Goal: Find contact information: Find contact information

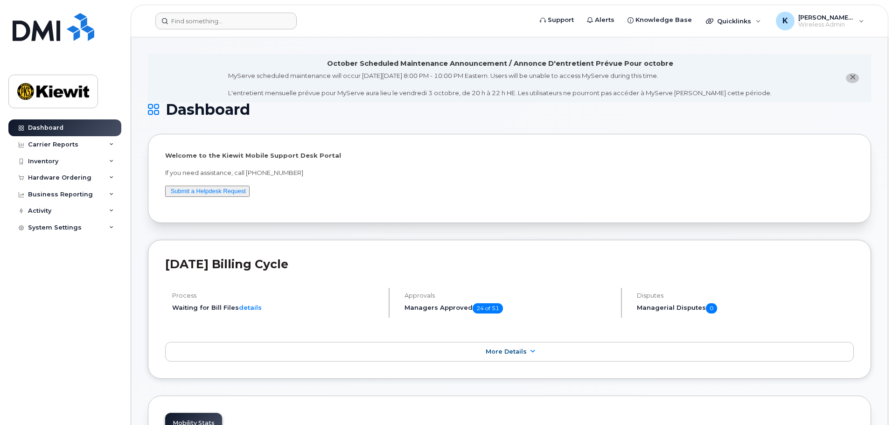
drag, startPoint x: 267, startPoint y: 41, endPoint x: 270, endPoint y: 24, distance: 16.6
click at [270, 24] on input at bounding box center [225, 21] width 141 height 17
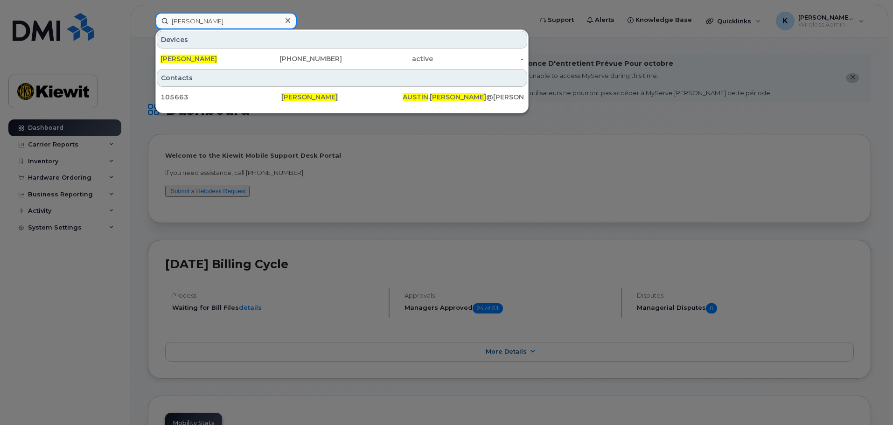
type input "[PERSON_NAME]"
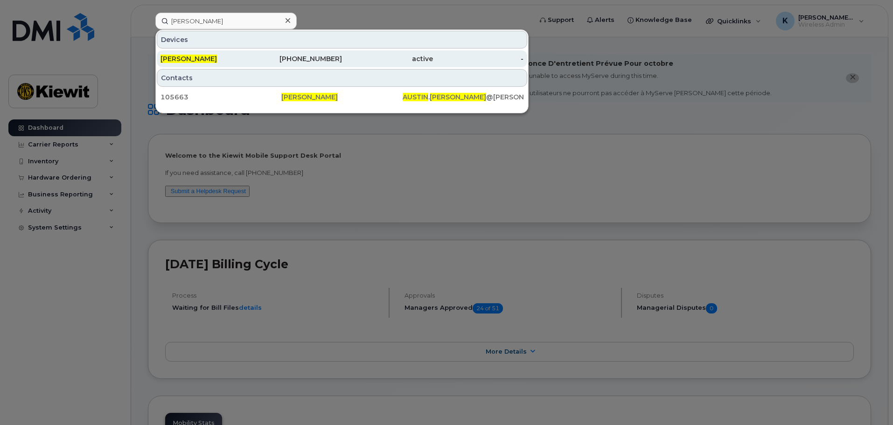
click at [195, 57] on span "[PERSON_NAME]" at bounding box center [189, 59] width 56 height 8
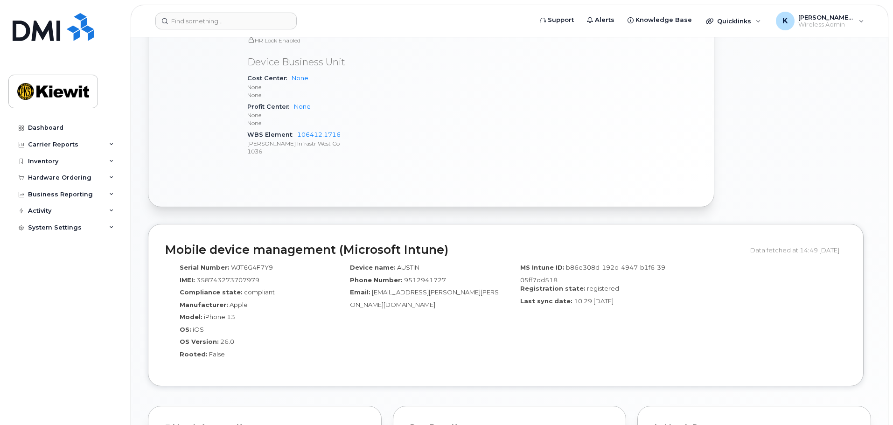
scroll to position [700, 0]
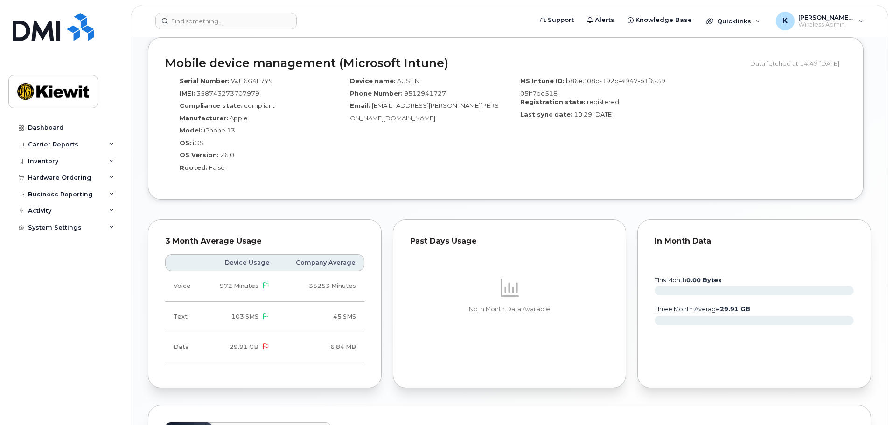
click at [418, 90] on span "9512941727" at bounding box center [425, 93] width 42 height 7
copy span "9512941727"
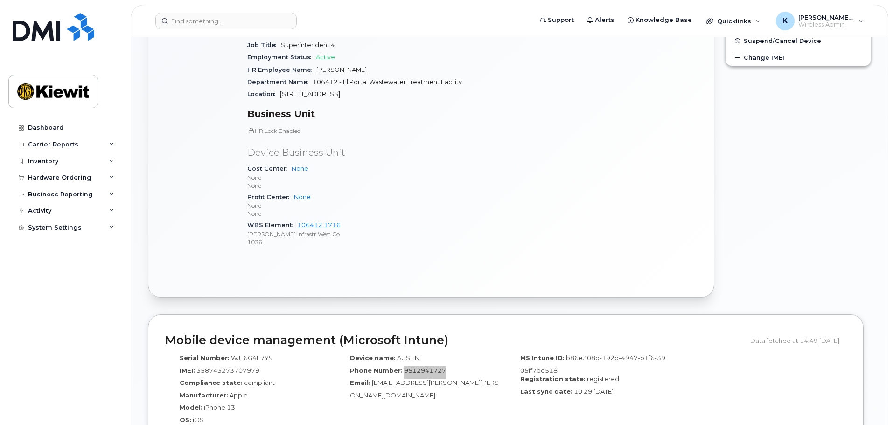
scroll to position [420, 0]
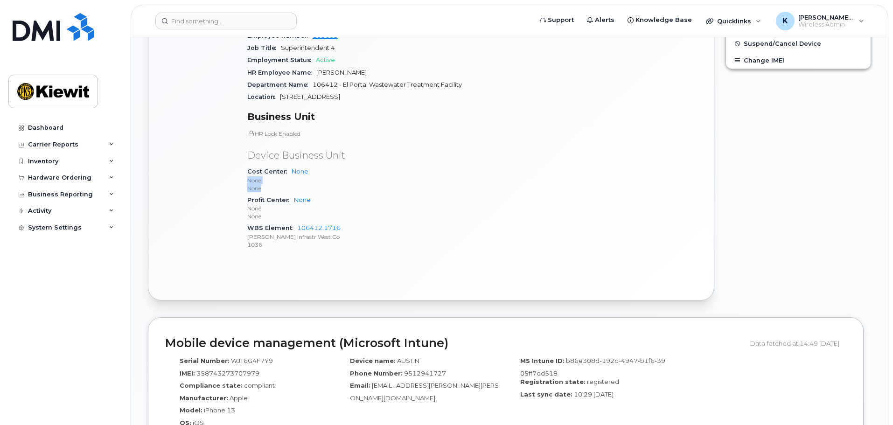
drag, startPoint x: 266, startPoint y: 176, endPoint x: 249, endPoint y: 174, distance: 17.4
click at [249, 174] on span "None None None" at bounding box center [356, 180] width 219 height 24
click at [267, 241] on p "1036" at bounding box center [356, 245] width 219 height 8
drag, startPoint x: 387, startPoint y: 218, endPoint x: 298, endPoint y: 224, distance: 89.3
click at [298, 224] on div "WBS Element 106412.1716 Kiewit Infrastr West Co 1036" at bounding box center [356, 236] width 219 height 28
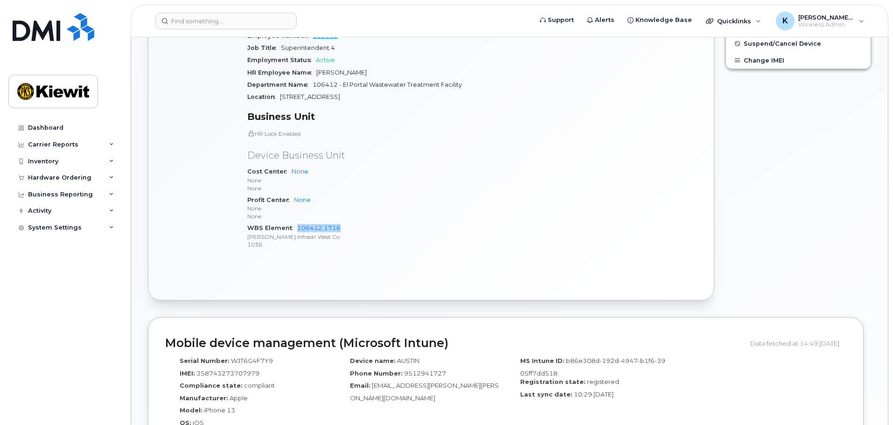
copy link "106412.1716"
